Goal: Find specific page/section: Find specific page/section

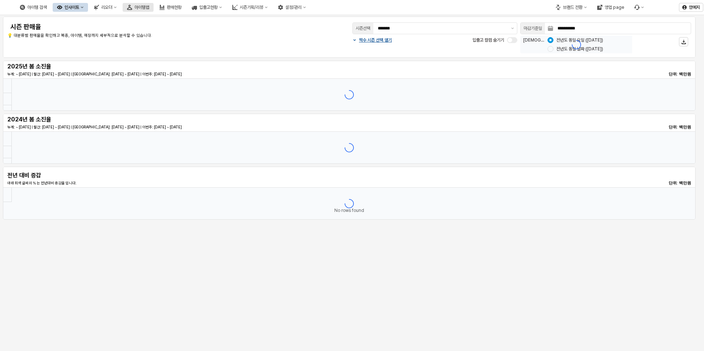
click at [149, 6] on div "아이템맵" at bounding box center [141, 7] width 15 height 5
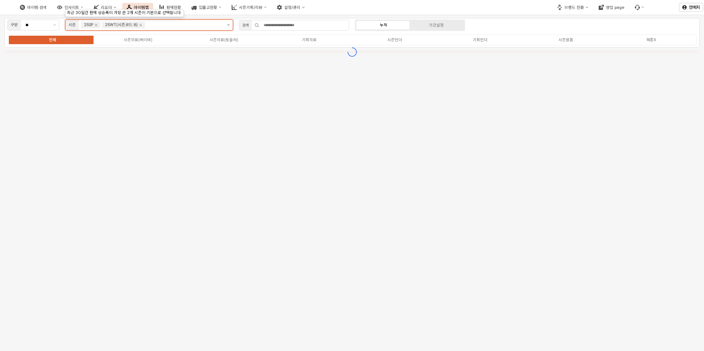
click at [229, 23] on button "제안 사항 표시" at bounding box center [228, 25] width 8 height 10
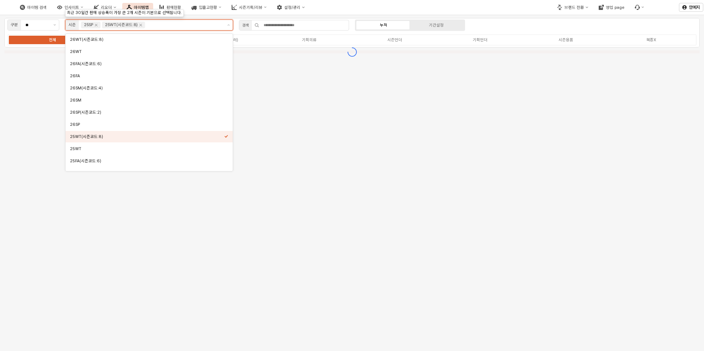
scroll to position [56, 0]
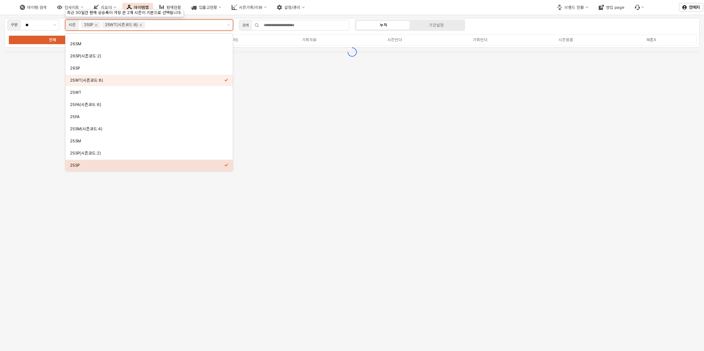
click at [142, 26] on icon "Remove 25WT(시즌코드:8)" at bounding box center [141, 25] width 3 height 3
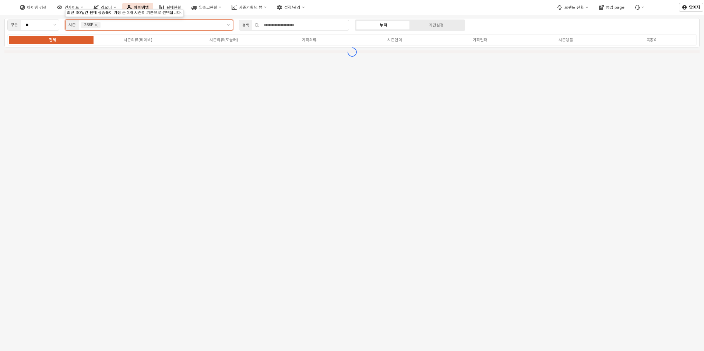
click at [98, 24] on icon "Remove 25SP" at bounding box center [96, 25] width 3 height 3
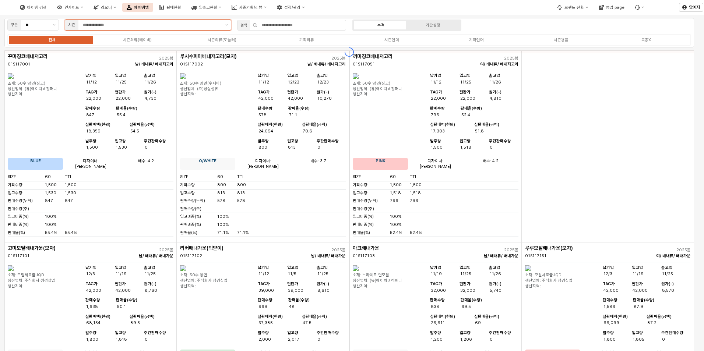
click at [232, 23] on div "시즌" at bounding box center [148, 25] width 172 height 15
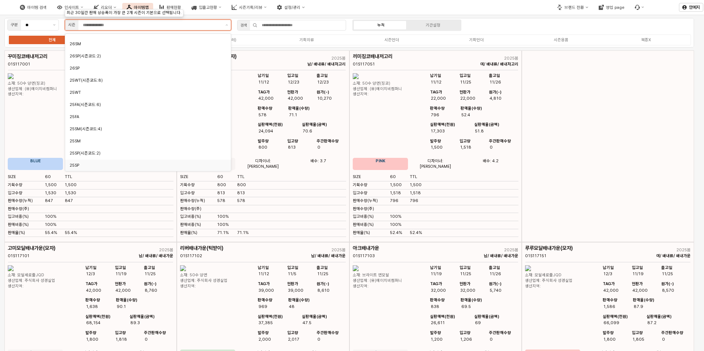
scroll to position [49, 0]
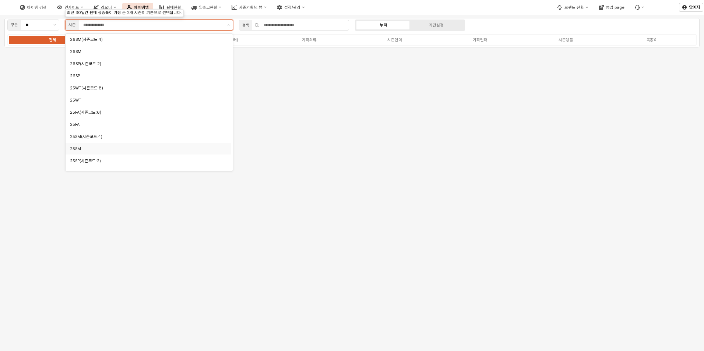
click at [151, 151] on div "25SM" at bounding box center [146, 149] width 153 height 6
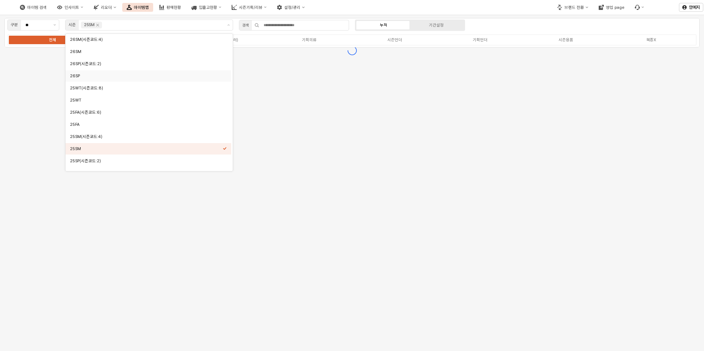
click at [573, 39] on label "시즌용품" at bounding box center [565, 40] width 85 height 6
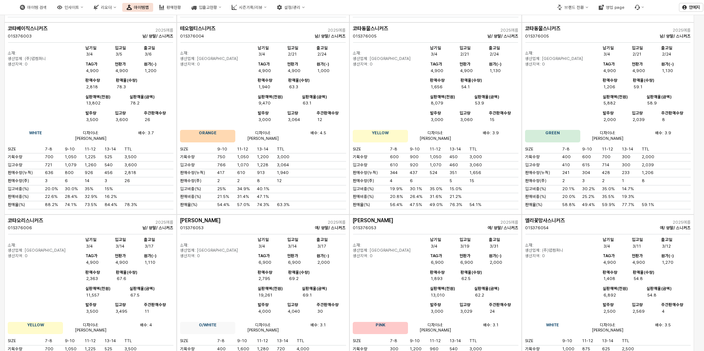
scroll to position [593, 0]
